Goal: Entertainment & Leisure: Consume media (video, audio)

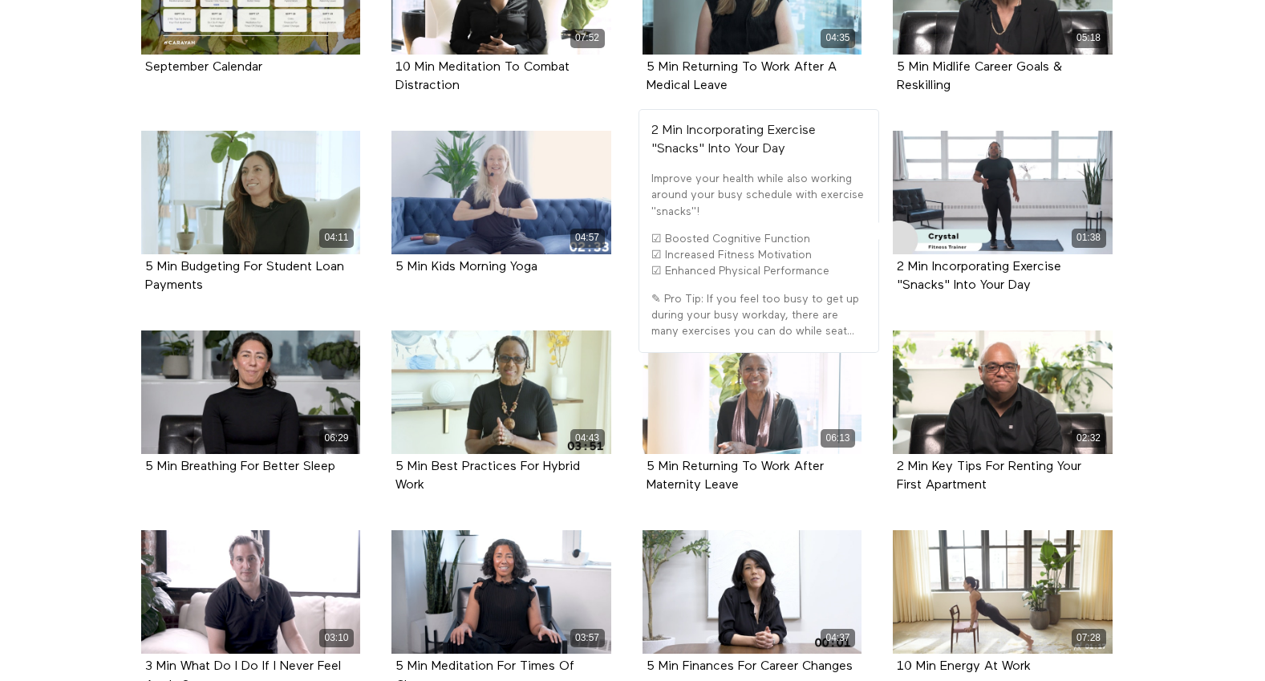
scroll to position [477, 0]
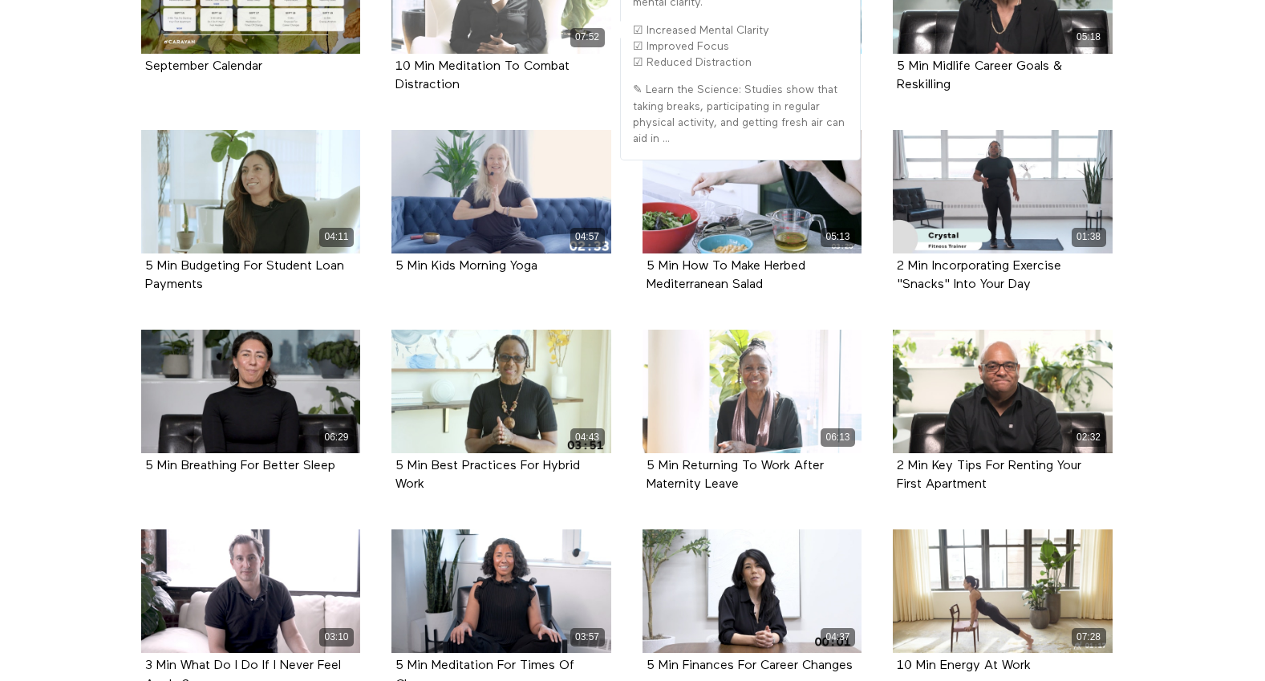
click at [497, 28] on div "07:52" at bounding box center [501, 37] width 220 height 18
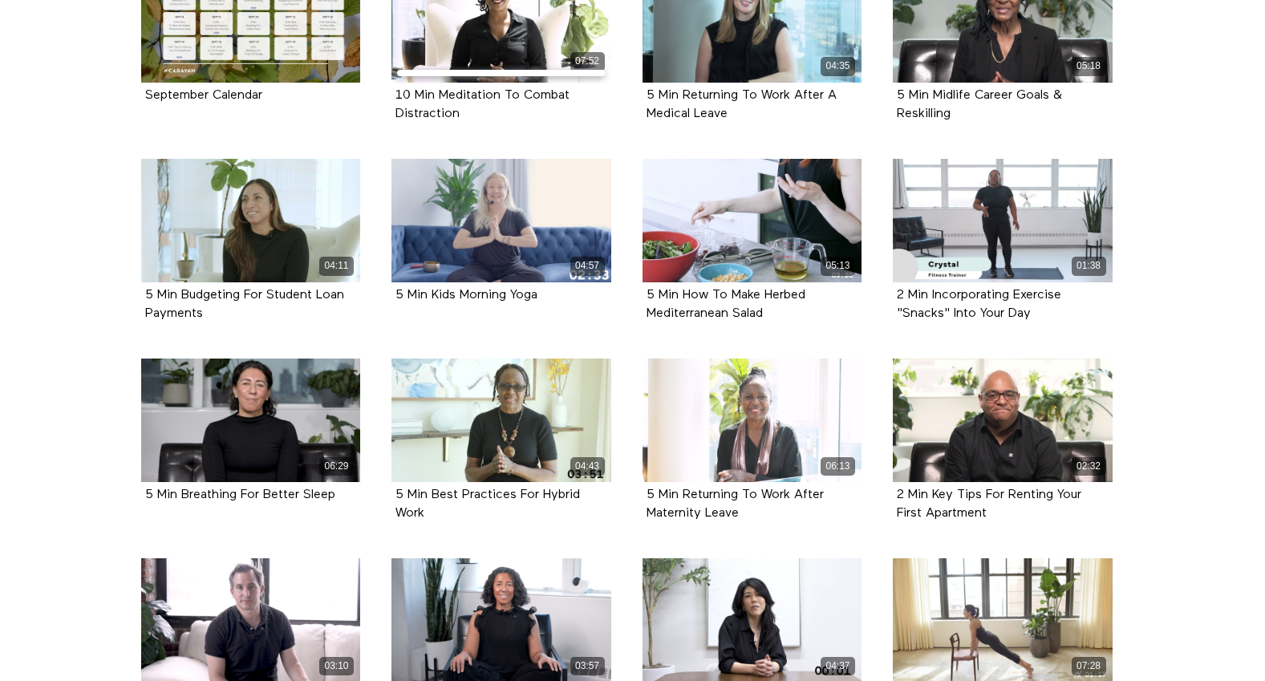
scroll to position [449, 0]
